Goal: Task Accomplishment & Management: Complete application form

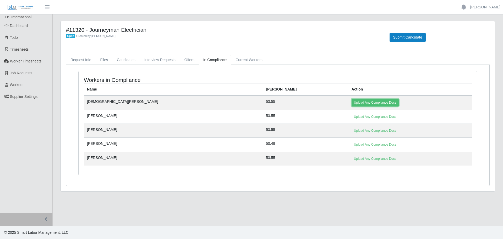
click at [351, 103] on link "Upload Any Compliance Docs" at bounding box center [374, 102] width 47 height 7
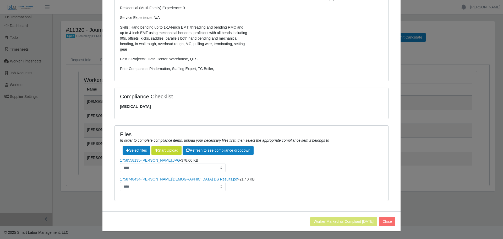
scroll to position [18, 0]
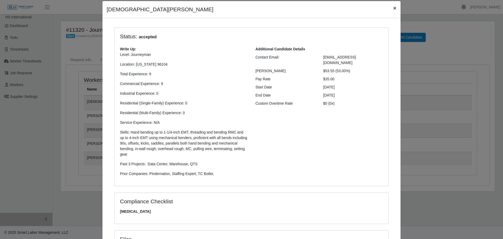
click at [393, 9] on span "×" at bounding box center [394, 8] width 3 height 6
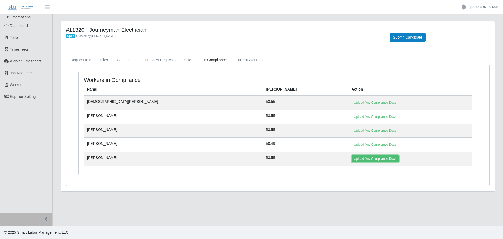
click at [351, 159] on link "Upload Any Compliance Docs" at bounding box center [374, 158] width 47 height 7
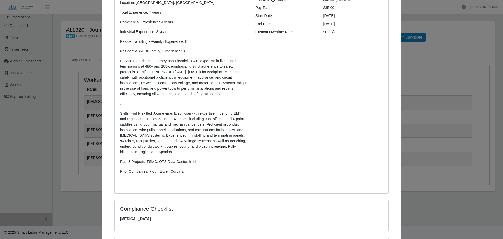
scroll to position [0, 0]
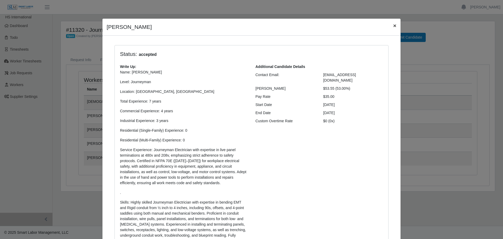
click at [393, 25] on span "×" at bounding box center [394, 26] width 3 height 6
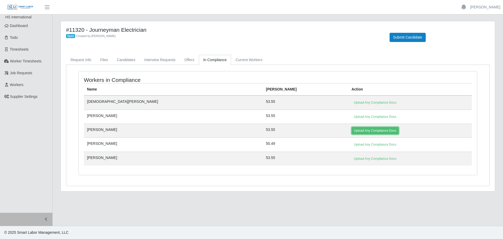
click at [351, 128] on link "Upload Any Compliance Docs" at bounding box center [374, 130] width 47 height 7
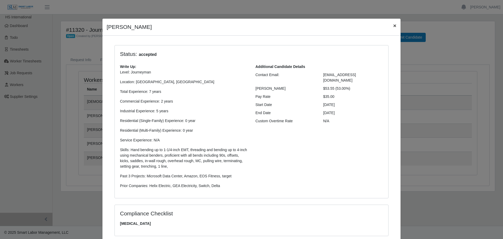
click at [393, 24] on span "×" at bounding box center [394, 26] width 3 height 6
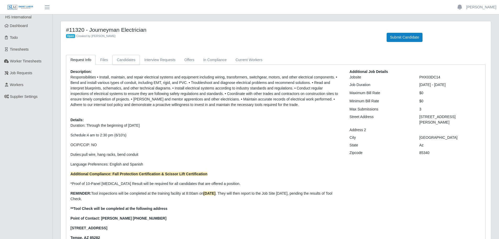
click at [129, 64] on link "Candidates" at bounding box center [125, 60] width 27 height 10
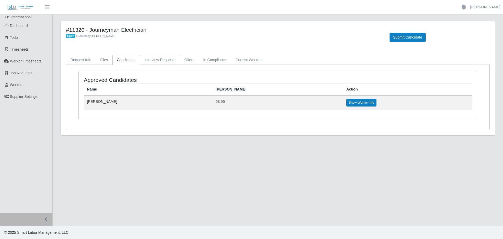
click at [161, 59] on link "Interview Requests" at bounding box center [160, 60] width 40 height 10
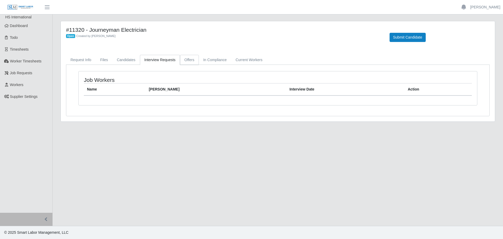
click at [187, 59] on link "Offers" at bounding box center [189, 60] width 19 height 10
click at [212, 58] on link "In Compliance" at bounding box center [215, 60] width 32 height 10
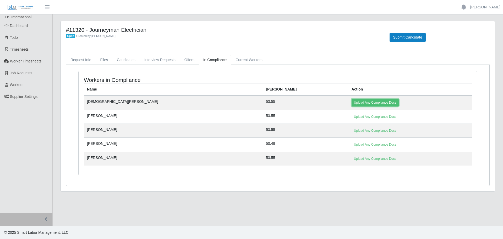
click at [351, 102] on link "Upload Any Compliance Docs" at bounding box center [374, 102] width 47 height 7
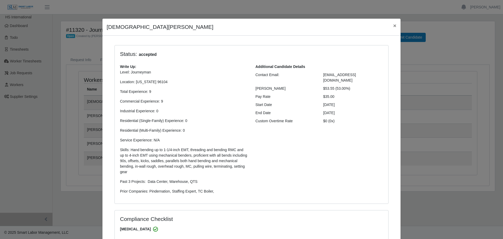
select select "**********"
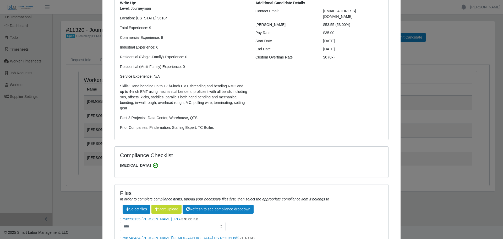
scroll to position [18, 0]
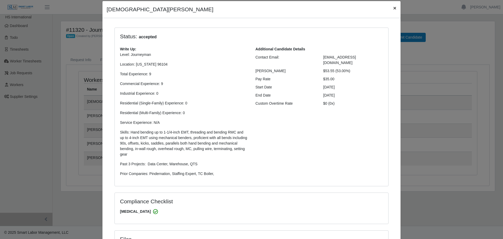
click at [393, 9] on span "×" at bounding box center [394, 8] width 3 height 6
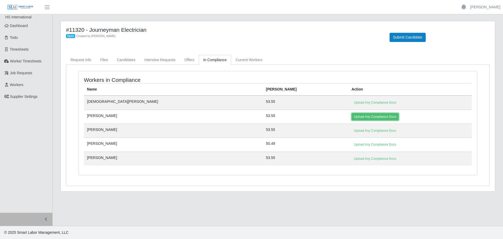
click at [351, 115] on link "Upload Any Compliance Docs" at bounding box center [374, 116] width 47 height 7
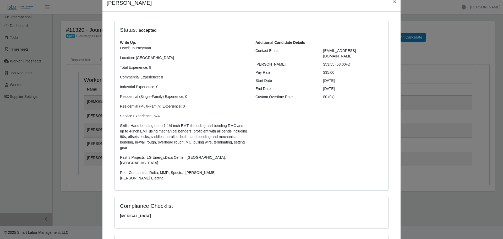
scroll to position [0, 0]
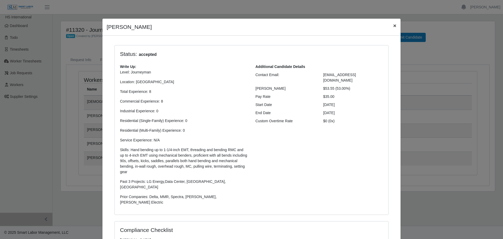
click at [393, 26] on span "×" at bounding box center [394, 26] width 3 height 6
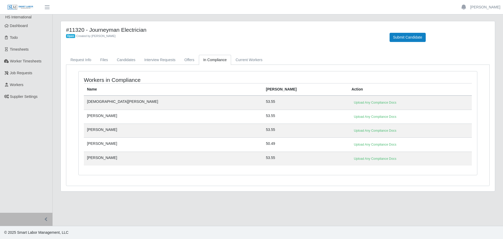
click at [97, 117] on td "[PERSON_NAME]" at bounding box center [173, 116] width 179 height 14
click at [351, 116] on link "Upload Any Compliance Docs" at bounding box center [374, 116] width 47 height 7
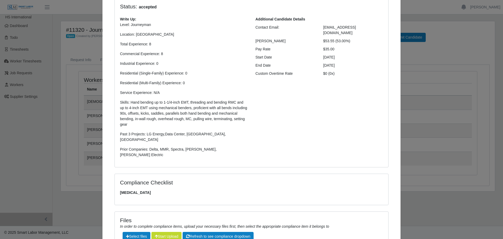
scroll to position [103, 0]
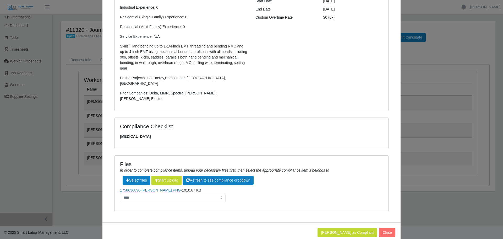
click at [142, 188] on link "1758636890-[PERSON_NAME].PNG" at bounding box center [150, 190] width 61 height 4
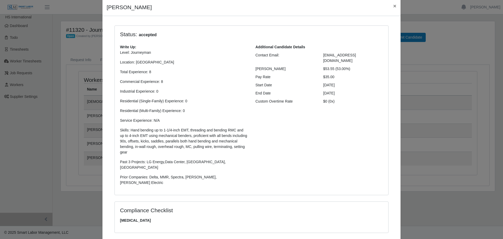
scroll to position [0, 0]
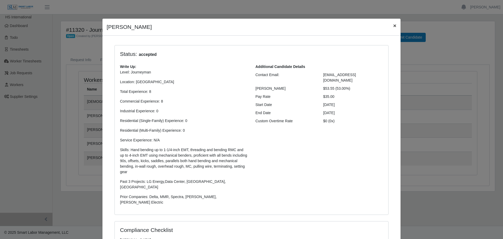
click at [393, 28] on span "×" at bounding box center [394, 26] width 3 height 6
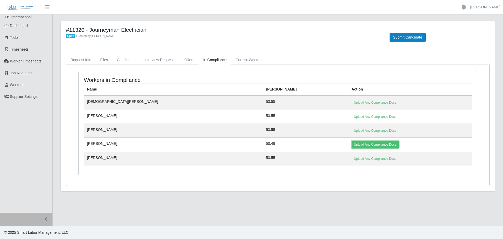
click at [351, 144] on link "Upload Any Compliance Docs" at bounding box center [374, 144] width 47 height 7
select select "**********"
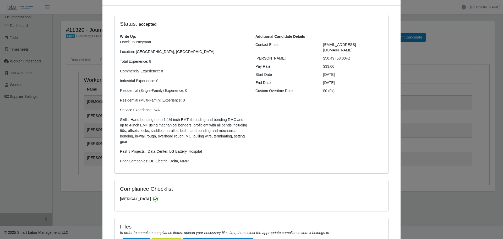
scroll to position [3, 0]
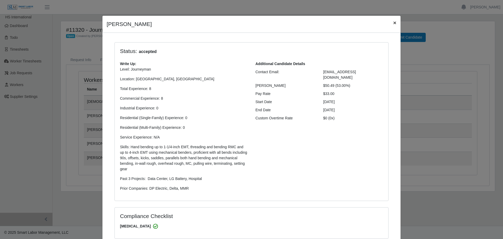
click at [393, 22] on span "×" at bounding box center [394, 23] width 3 height 6
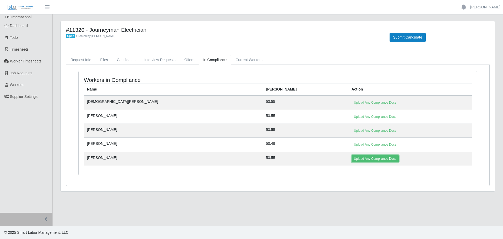
click at [351, 158] on link "Upload Any Compliance Docs" at bounding box center [374, 158] width 47 height 7
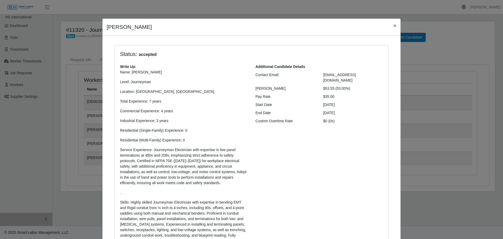
select select "**********"
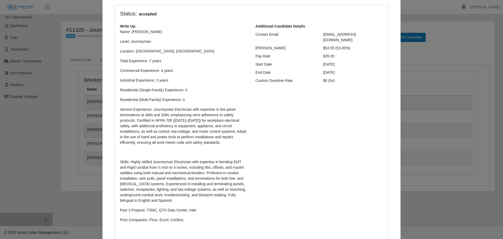
scroll to position [0, 0]
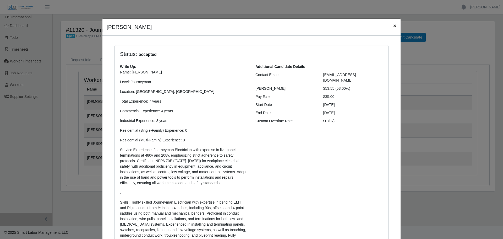
click at [393, 25] on span "×" at bounding box center [394, 26] width 3 height 6
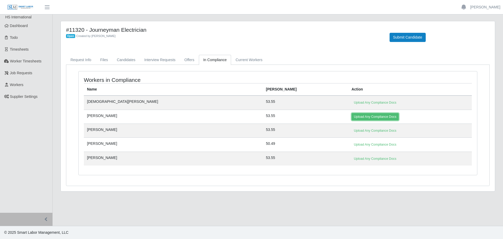
click at [351, 115] on link "Upload Any Compliance Docs" at bounding box center [374, 116] width 47 height 7
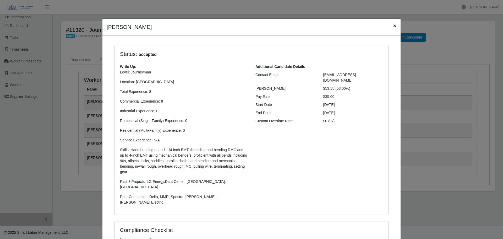
click at [393, 24] on span "×" at bounding box center [394, 26] width 3 height 6
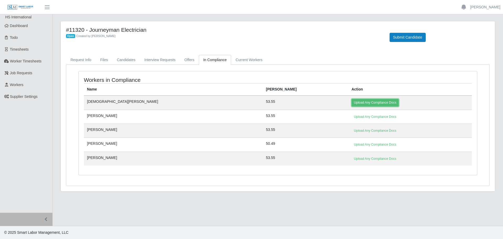
click at [351, 104] on link "Upload Any Compliance Docs" at bounding box center [374, 102] width 47 height 7
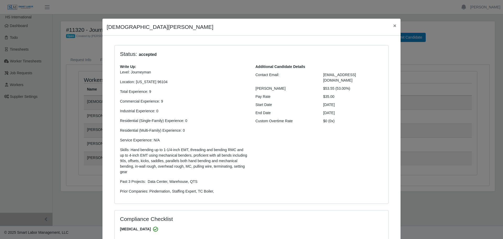
select select "**********"
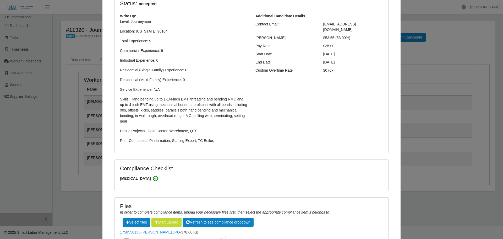
scroll to position [122, 0]
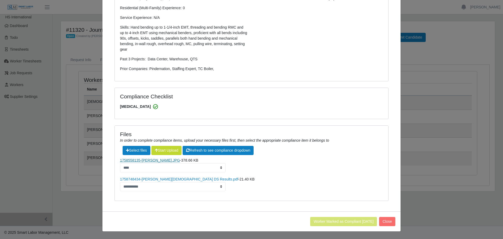
click at [161, 160] on link "1758558135-[PERSON_NAME].JPG" at bounding box center [150, 160] width 60 height 4
click at [137, 159] on link "1758558135-[PERSON_NAME].JPG" at bounding box center [150, 160] width 60 height 4
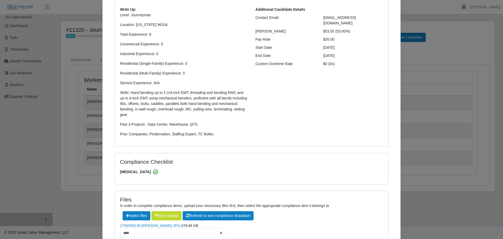
scroll to position [0, 0]
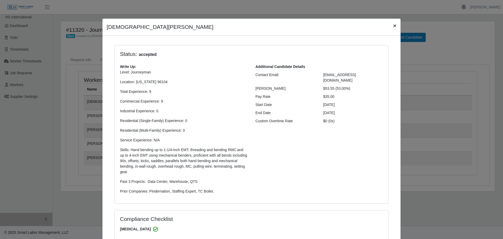
click at [393, 25] on span "×" at bounding box center [394, 26] width 3 height 6
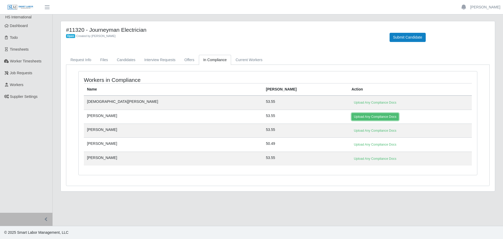
click at [351, 118] on link "Upload Any Compliance Docs" at bounding box center [374, 116] width 47 height 7
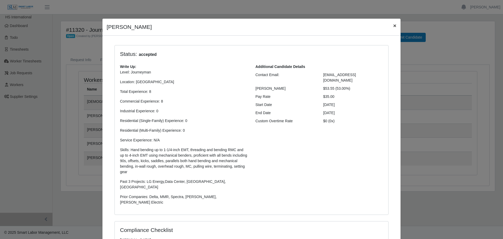
click at [393, 23] on span "×" at bounding box center [394, 26] width 3 height 6
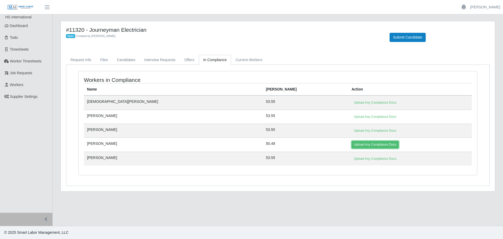
click at [351, 144] on link "Upload Any Compliance Docs" at bounding box center [374, 144] width 47 height 7
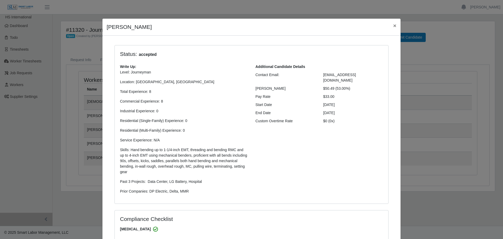
select select "**********"
click at [394, 25] on button "×" at bounding box center [395, 26] width 12 height 14
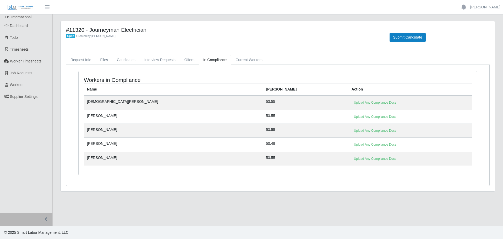
click at [348, 150] on td "Upload Any Compliance Docs" at bounding box center [409, 144] width 123 height 14
click at [351, 162] on link "Upload Any Compliance Docs" at bounding box center [374, 158] width 47 height 7
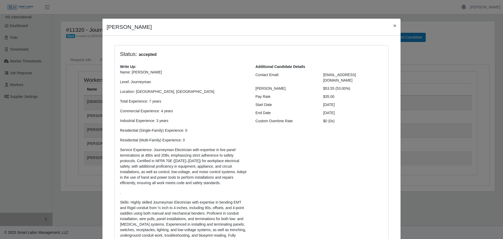
select select "**********"
click at [393, 24] on span "×" at bounding box center [394, 26] width 3 height 6
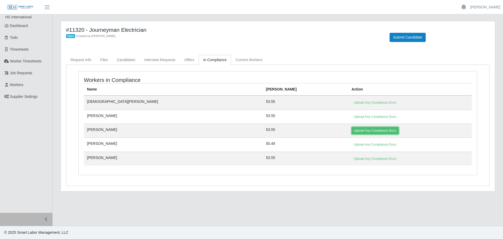
click at [351, 131] on link "Upload Any Compliance Docs" at bounding box center [374, 130] width 47 height 7
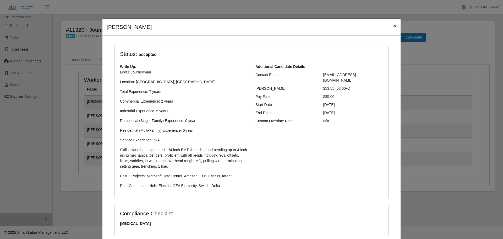
click at [393, 26] on span "×" at bounding box center [394, 26] width 3 height 6
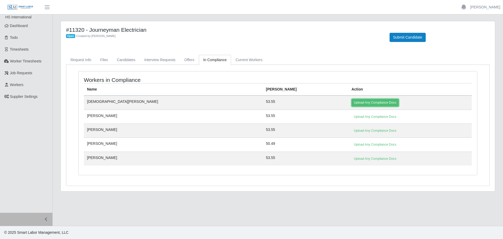
click at [351, 103] on link "Upload Any Compliance Docs" at bounding box center [374, 102] width 47 height 7
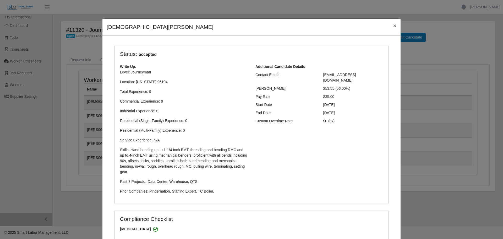
select select "**********"
click at [393, 26] on span "×" at bounding box center [394, 26] width 3 height 6
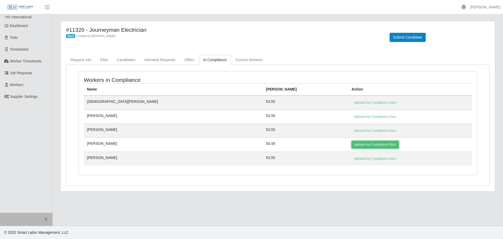
click at [351, 142] on link "Upload Any Compliance Docs" at bounding box center [374, 144] width 47 height 7
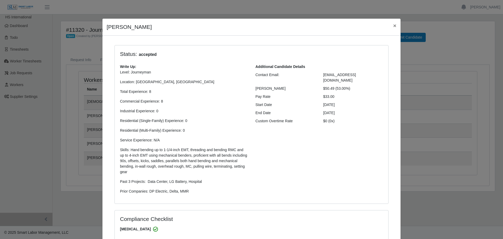
select select "**********"
click at [393, 27] on span "×" at bounding box center [394, 26] width 3 height 6
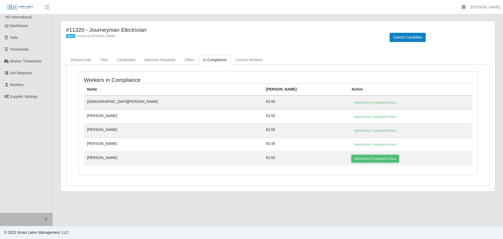
click at [351, 157] on link "Upload Any Compliance Docs" at bounding box center [374, 158] width 47 height 7
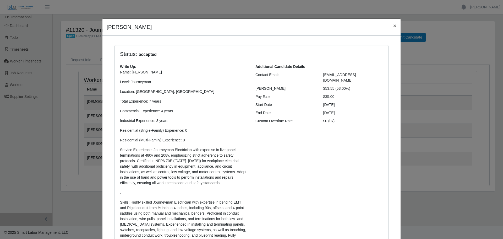
select select "**********"
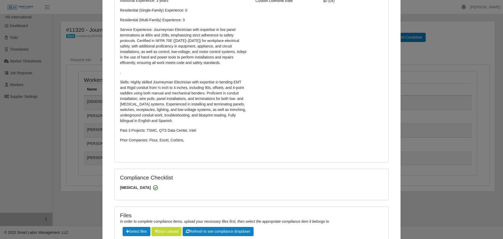
scroll to position [220, 0]
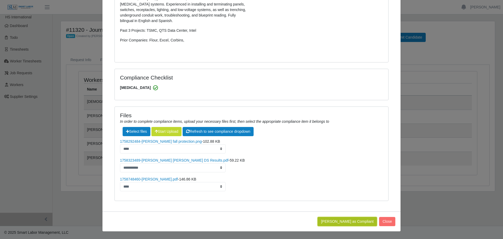
click at [350, 222] on button "[PERSON_NAME] as Compliant" at bounding box center [346, 221] width 59 height 9
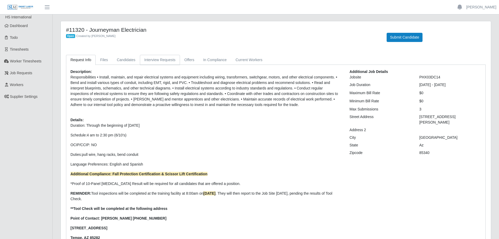
click at [154, 64] on link "Interview Requests" at bounding box center [160, 60] width 40 height 10
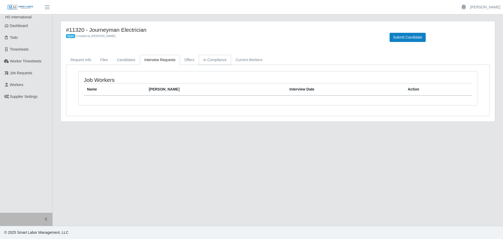
click at [199, 59] on link "In Compliance" at bounding box center [215, 60] width 32 height 10
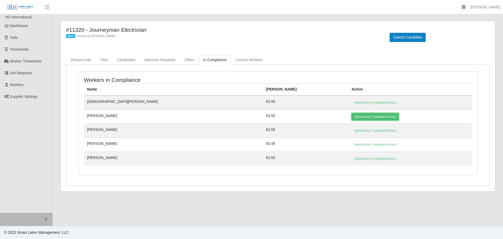
click at [351, 116] on link "Upload Any Compliance Docs" at bounding box center [374, 116] width 47 height 7
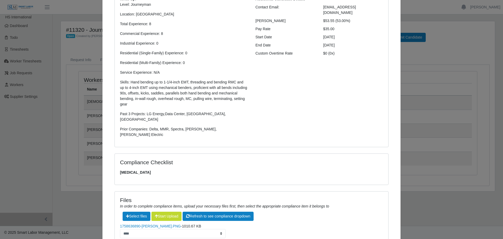
scroll to position [103, 0]
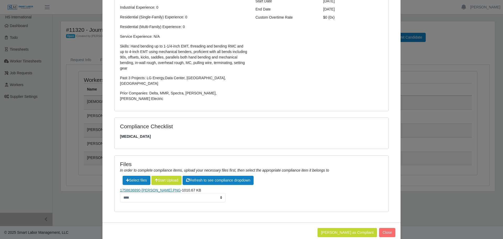
click at [137, 188] on link "1758636890-[PERSON_NAME].PNG" at bounding box center [150, 190] width 61 height 4
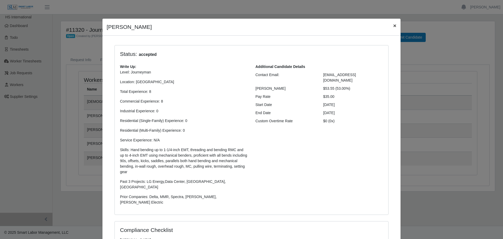
click at [393, 27] on span "×" at bounding box center [394, 26] width 3 height 6
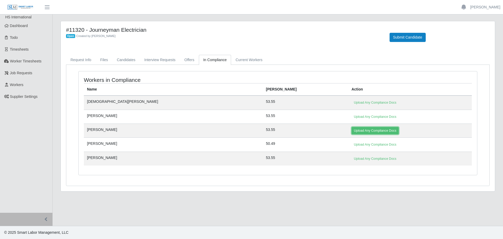
click at [351, 131] on link "Upload Any Compliance Docs" at bounding box center [374, 130] width 47 height 7
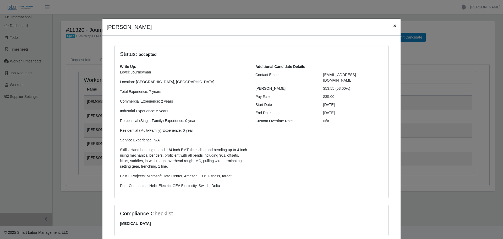
click at [393, 25] on span "×" at bounding box center [394, 26] width 3 height 6
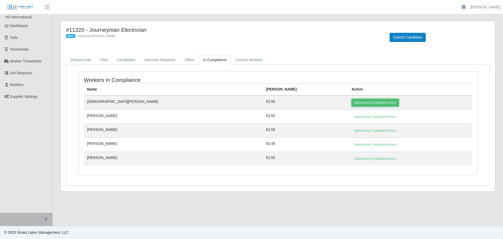
click at [351, 106] on link "Upload Any Compliance Docs" at bounding box center [374, 102] width 47 height 7
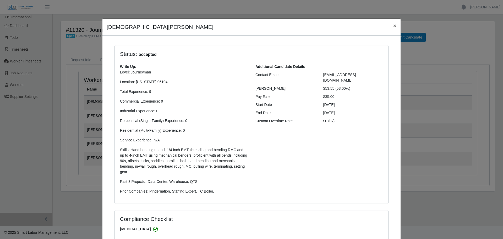
select select "**********"
click at [393, 24] on span "×" at bounding box center [394, 26] width 3 height 6
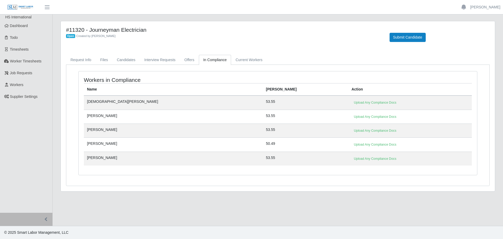
click at [348, 135] on td "Upload Any Compliance Docs" at bounding box center [409, 130] width 123 height 14
click at [351, 132] on link "Upload Any Compliance Docs" at bounding box center [374, 130] width 47 height 7
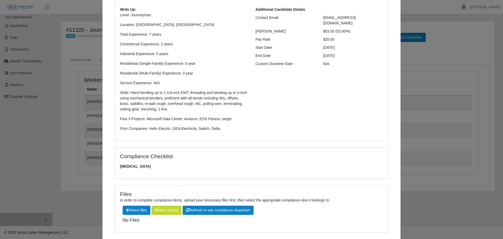
scroll to position [89, 0]
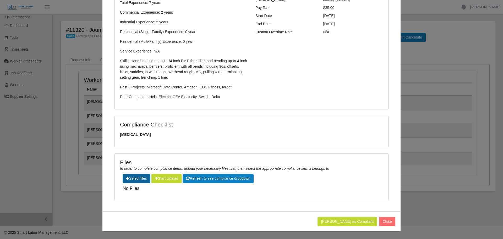
click at [137, 179] on label"] at bounding box center [136, 178] width 27 height 9
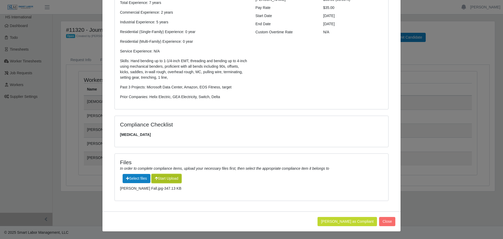
click at [167, 178] on button "Start Upload" at bounding box center [166, 178] width 30 height 9
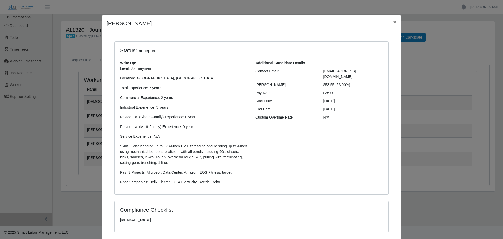
scroll to position [0, 0]
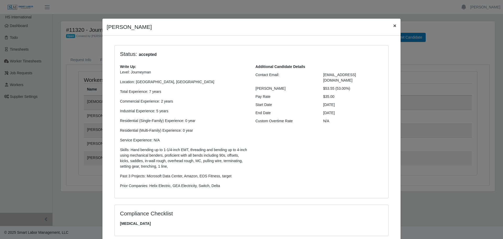
click at [393, 24] on span "×" at bounding box center [394, 26] width 3 height 6
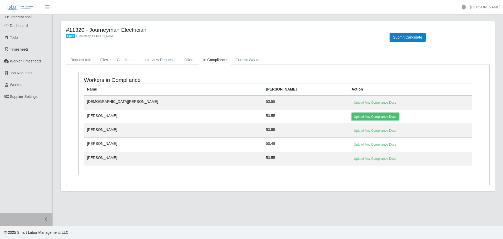
click at [351, 116] on link "Upload Any Compliance Docs" at bounding box center [374, 116] width 47 height 7
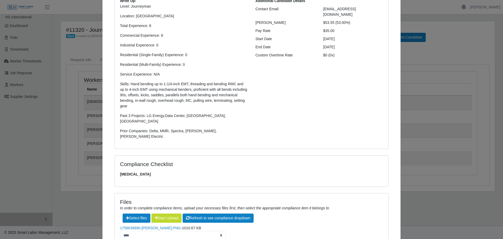
scroll to position [103, 0]
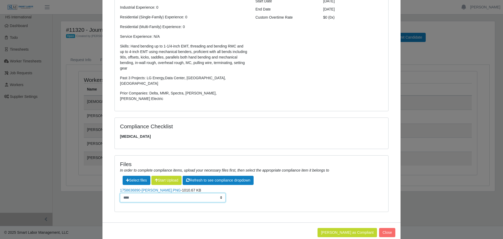
click at [158, 193] on select "**********" at bounding box center [173, 197] width 106 height 9
click at [155, 188] on link "1758636890-[PERSON_NAME].PNG" at bounding box center [150, 190] width 61 height 4
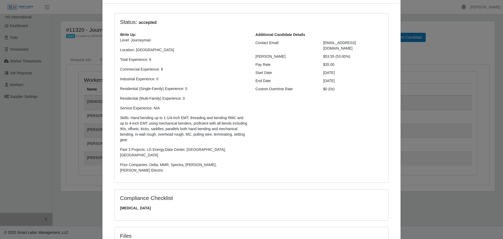
scroll to position [0, 0]
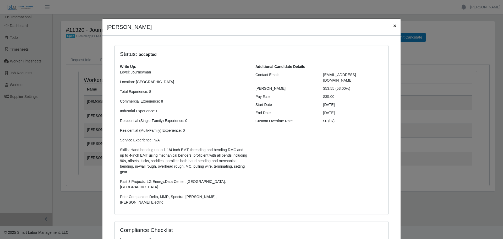
click at [393, 23] on span "×" at bounding box center [394, 26] width 3 height 6
